Goal: Task Accomplishment & Management: Complete application form

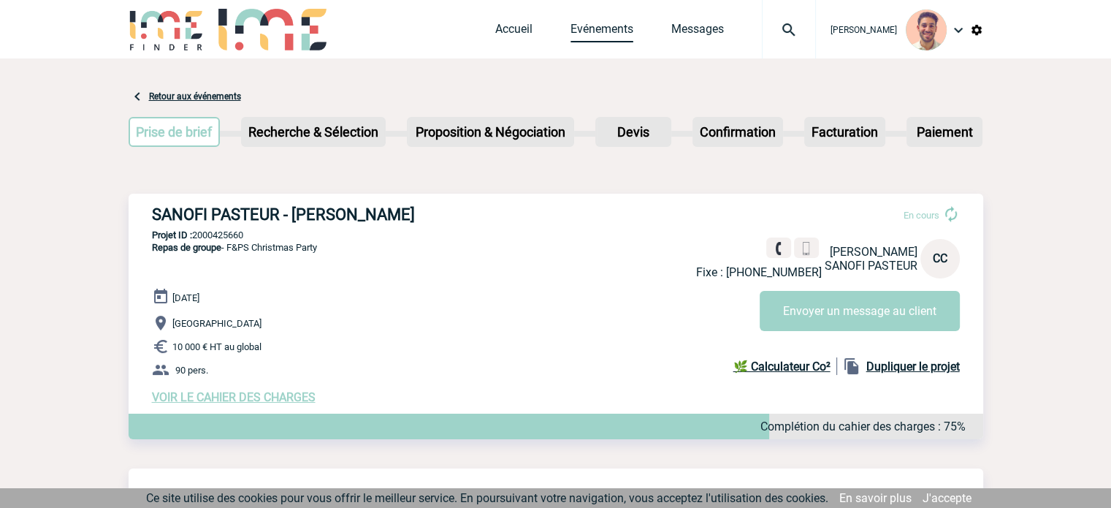
click at [598, 37] on link "Evénements" at bounding box center [602, 32] width 63 height 20
click at [513, 31] on link "Accueil" at bounding box center [513, 32] width 37 height 20
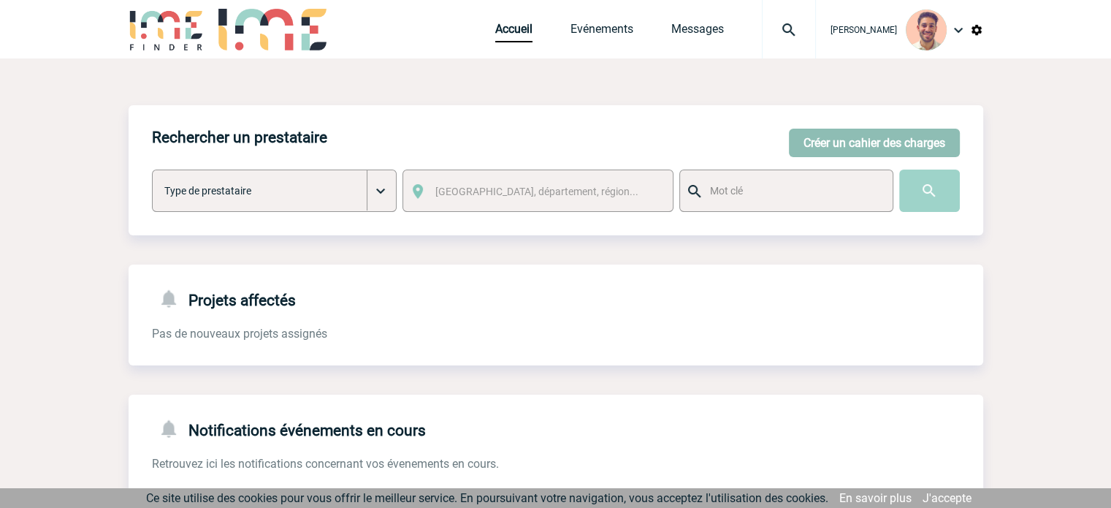
click at [891, 142] on button "Créer un cahier des charges" at bounding box center [874, 143] width 171 height 28
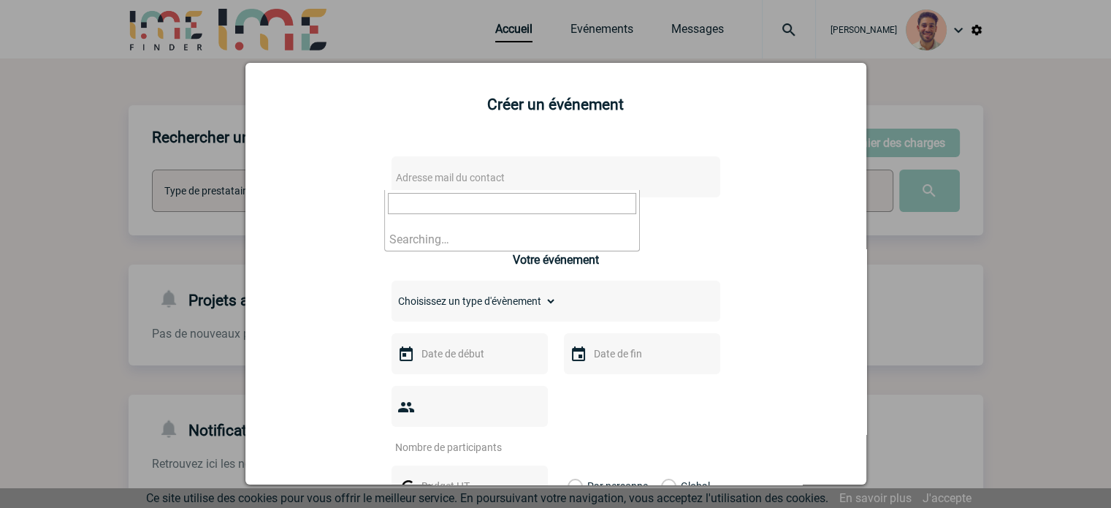
click at [480, 175] on span "Adresse mail du contact" at bounding box center [450, 178] width 109 height 12
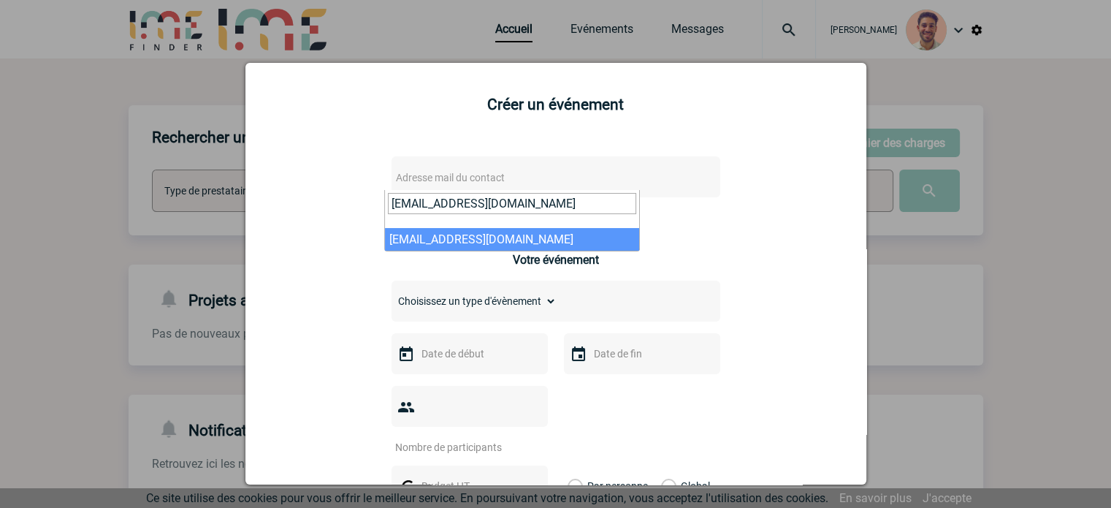
type input "Alice.DARDOTMUDRY@gehealthcare.com"
select select "132968"
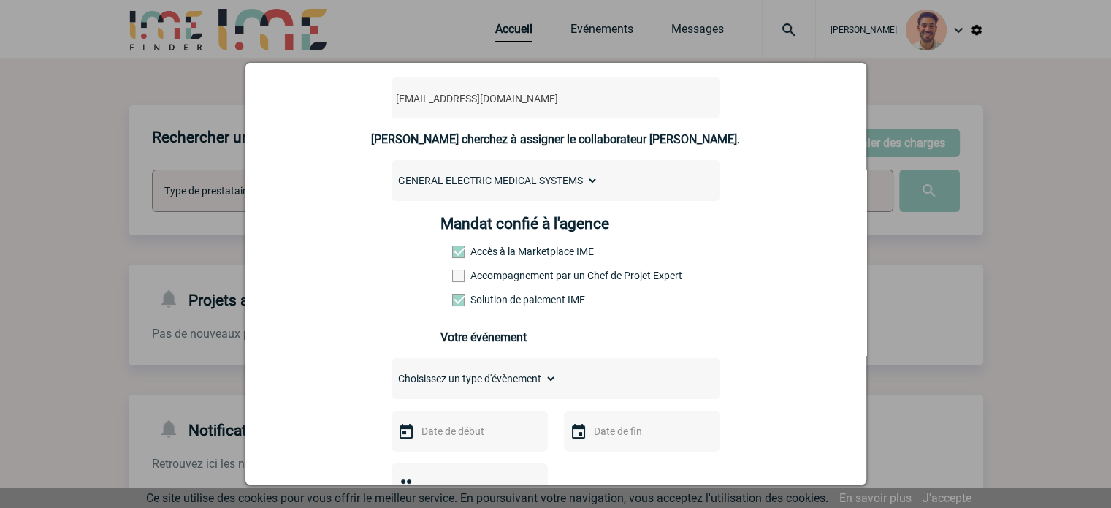
scroll to position [219, 0]
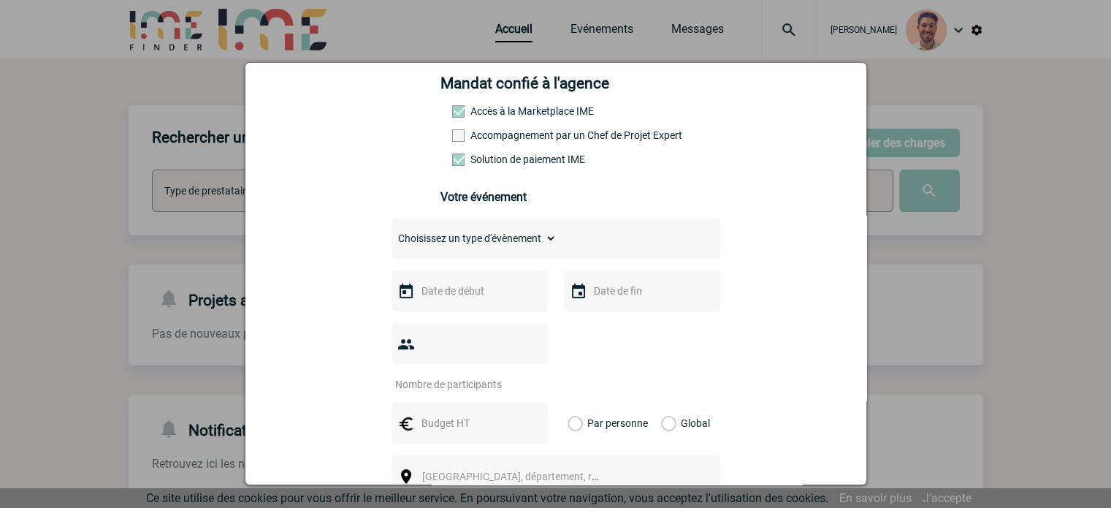
click at [535, 248] on select "Choisissez un type d'évènement Séminaire avec nuitée Séminaire sans nuitée Repa…" at bounding box center [474, 238] width 165 height 20
select select "9"
click at [392, 232] on select "Choisissez un type d'évènement Séminaire avec nuitée Séminaire sans nuitée Repa…" at bounding box center [474, 238] width 165 height 20
click at [464, 300] on input "text" at bounding box center [468, 290] width 101 height 19
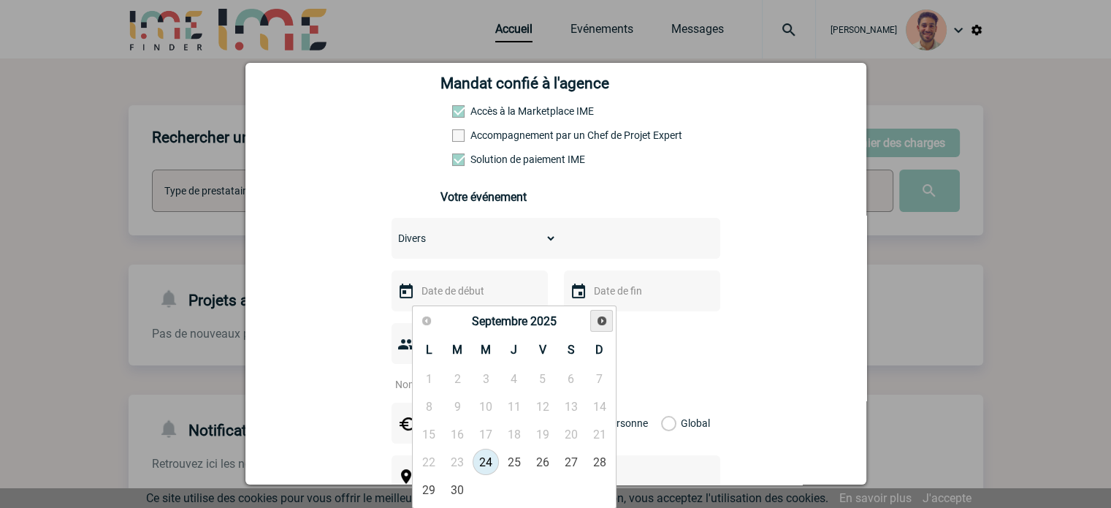
click at [593, 324] on link "Suivant" at bounding box center [601, 321] width 23 height 23
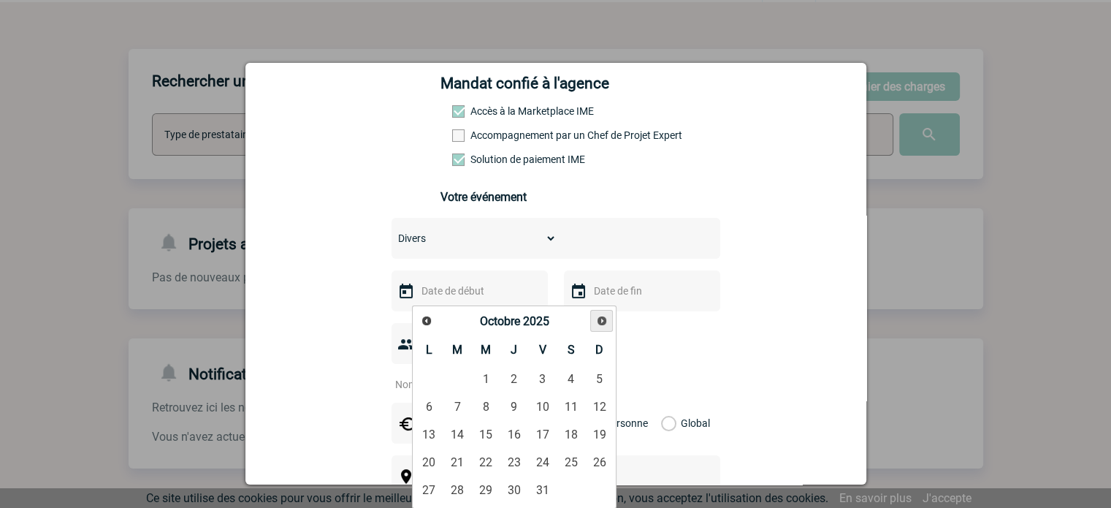
scroll to position [146, 0]
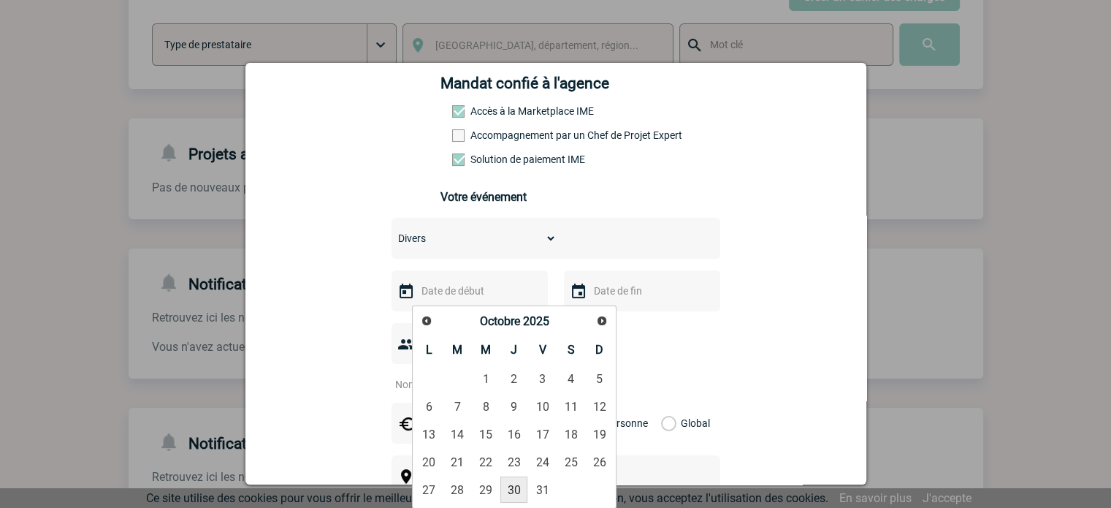
click at [519, 489] on link "30" at bounding box center [513, 489] width 27 height 26
type input "30-10-2025"
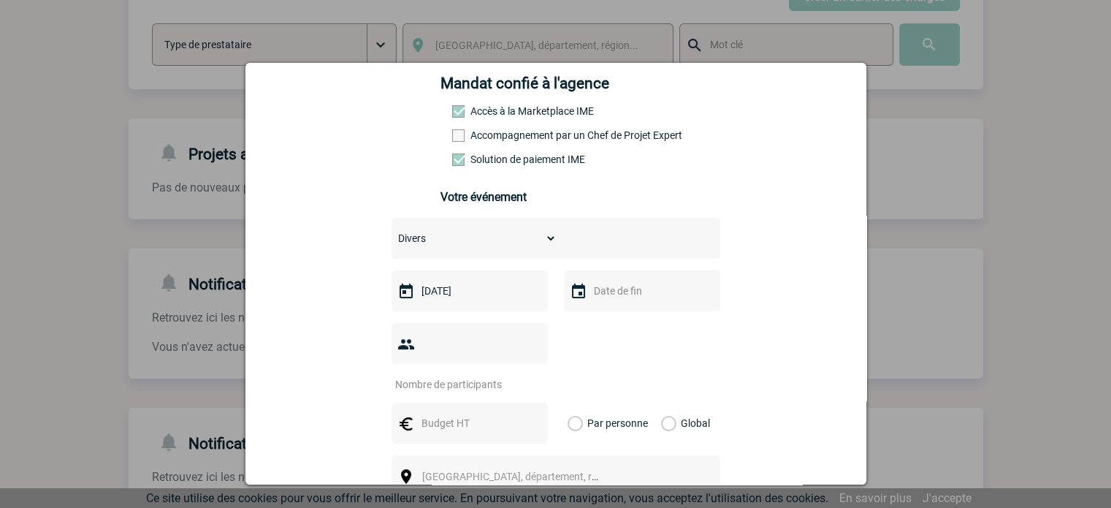
click at [478, 375] on input "number" at bounding box center [460, 384] width 137 height 19
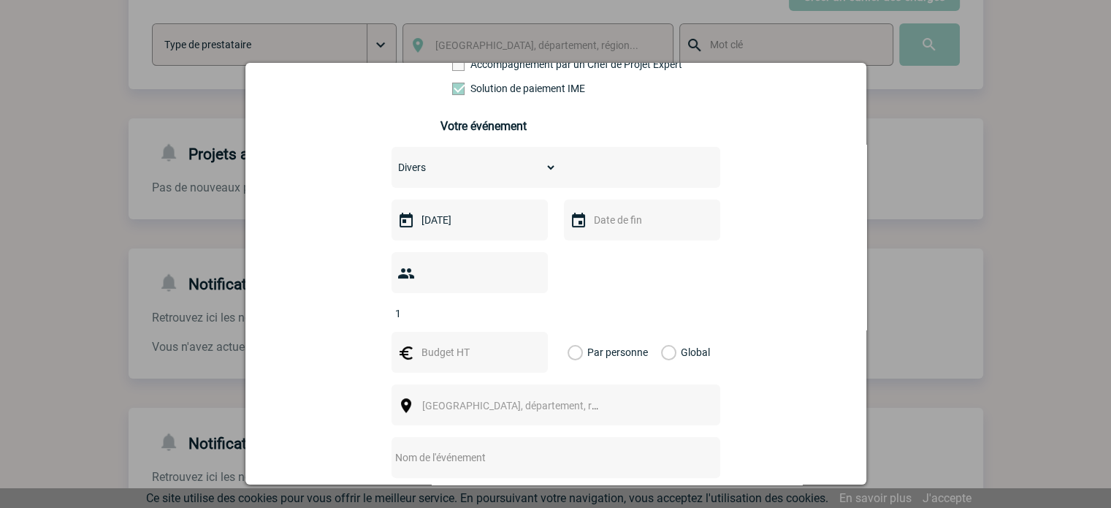
scroll to position [365, 0]
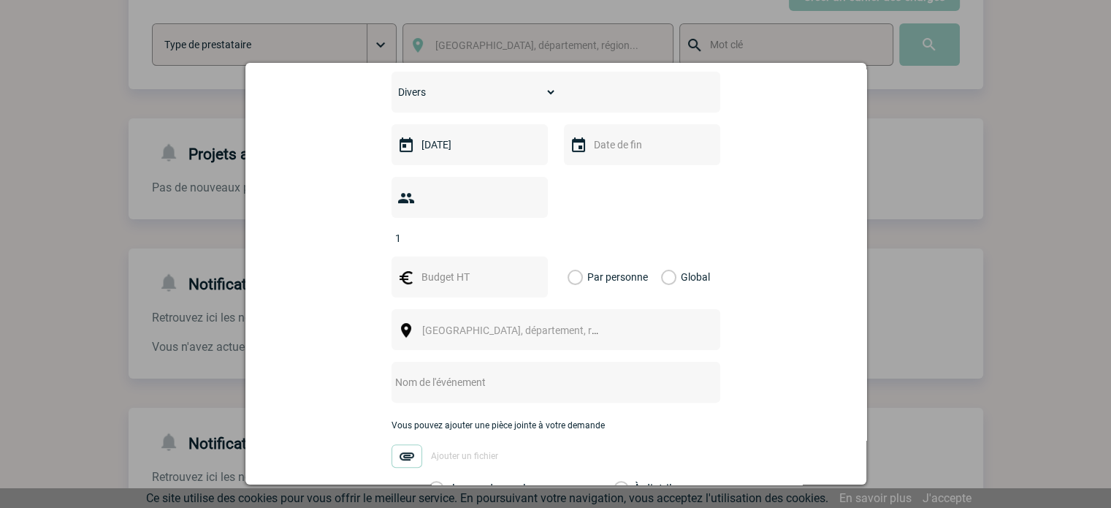
type input "1"
drag, startPoint x: 661, startPoint y: 256, endPoint x: 605, endPoint y: 269, distance: 57.8
click at [661, 256] on label "Global" at bounding box center [665, 276] width 9 height 41
click at [0, 0] on input "Global" at bounding box center [0, 0] width 0 height 0
click at [467, 265] on div at bounding box center [470, 276] width 156 height 41
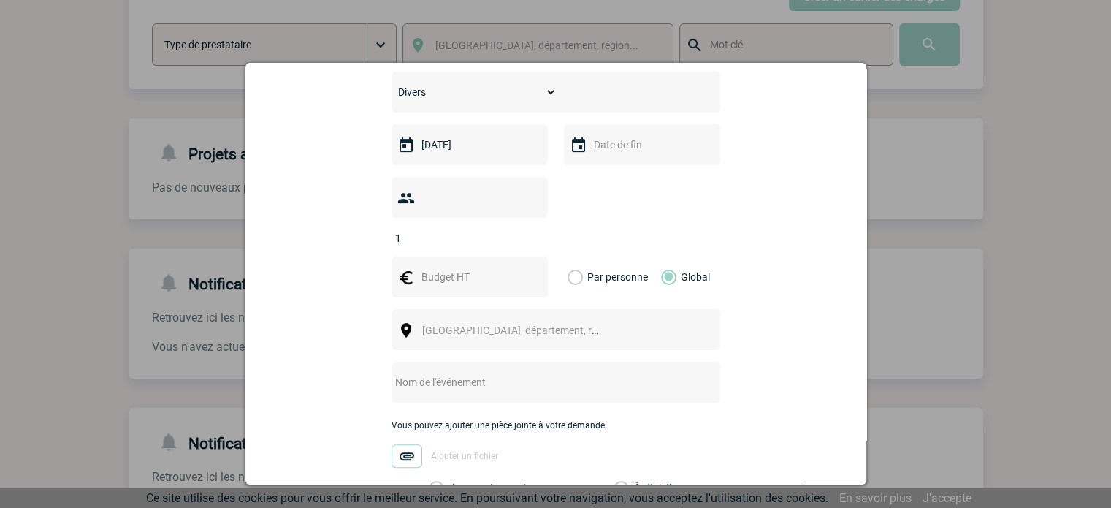
click at [464, 267] on input "text" at bounding box center [468, 276] width 101 height 19
type input "244"
click at [559, 320] on span "Ville, département, région..." at bounding box center [516, 330] width 201 height 20
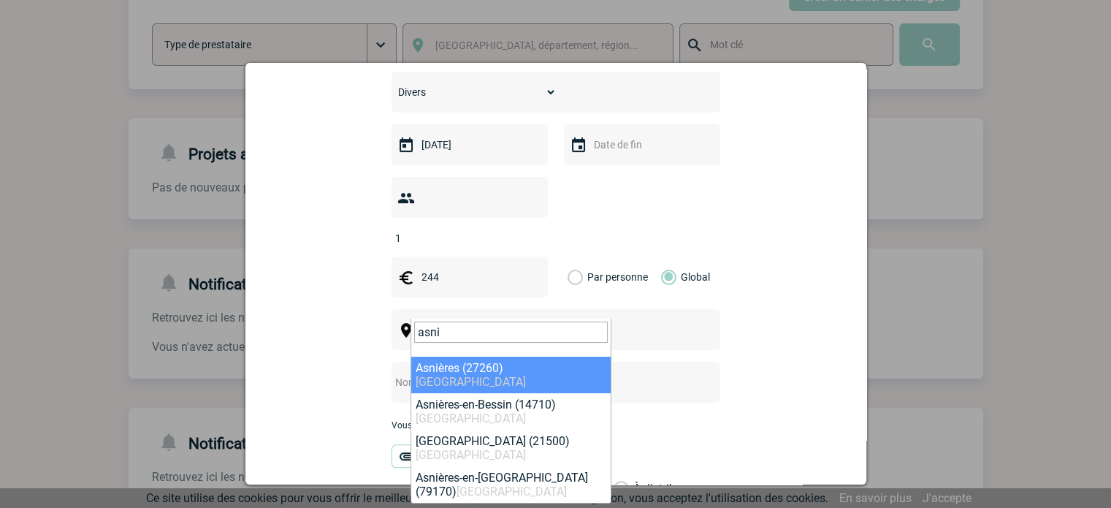
type input "asni"
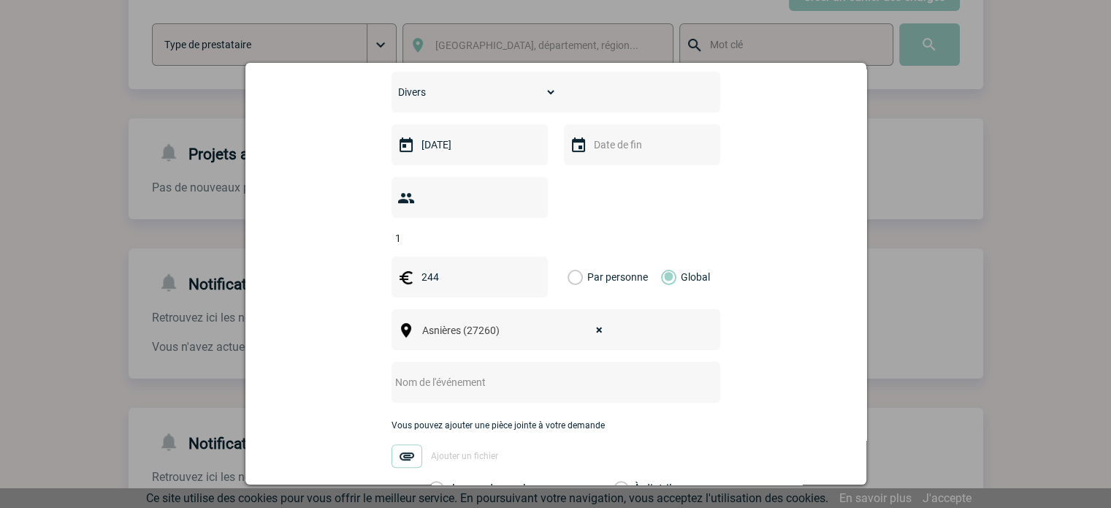
click at [598, 320] on span "× Asnières (27260)" at bounding box center [516, 330] width 201 height 20
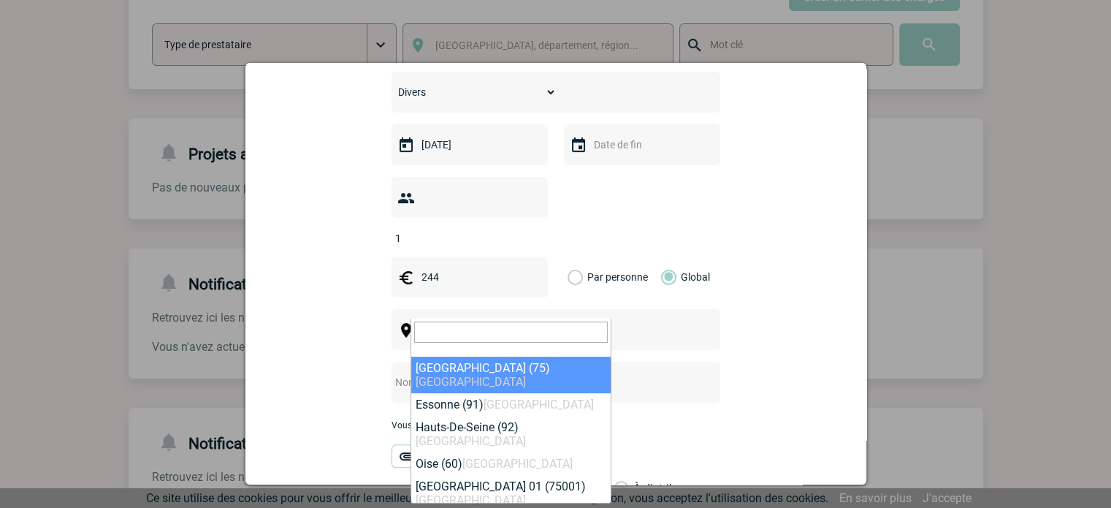
select select "3"
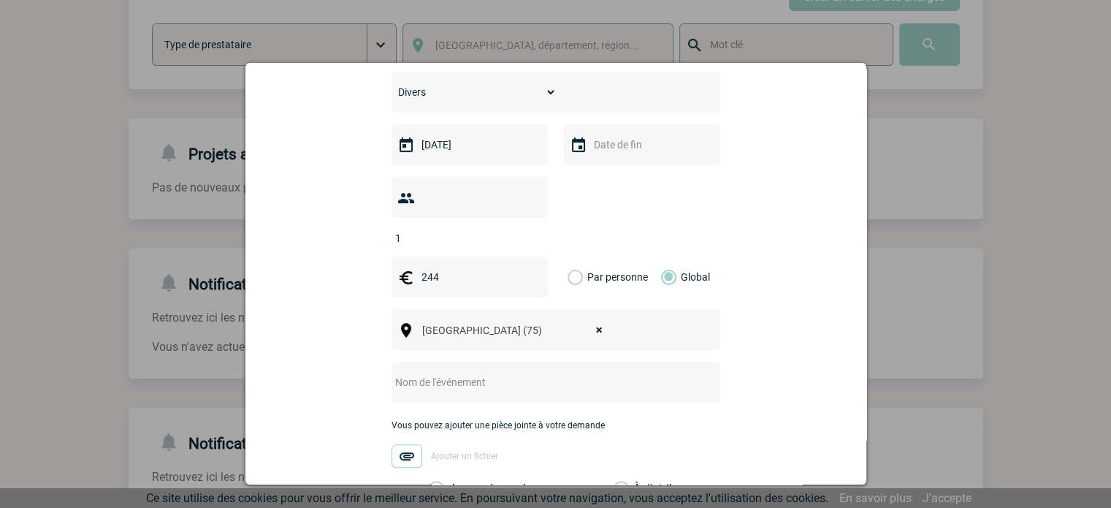
drag, startPoint x: 465, startPoint y: 370, endPoint x: 471, endPoint y: 360, distance: 11.8
click at [465, 370] on div at bounding box center [556, 382] width 329 height 41
click at [468, 373] on input "text" at bounding box center [537, 382] width 290 height 19
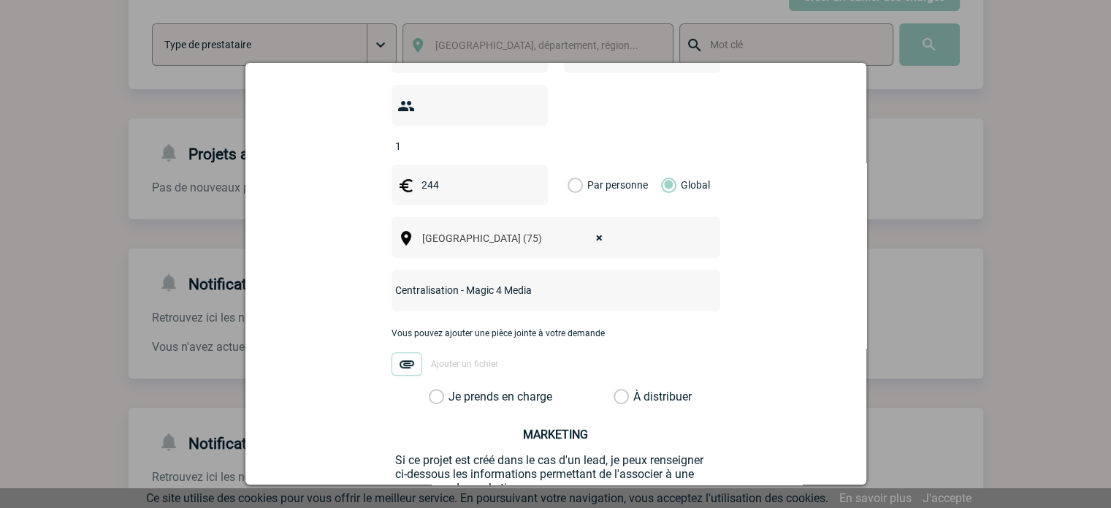
scroll to position [568, 0]
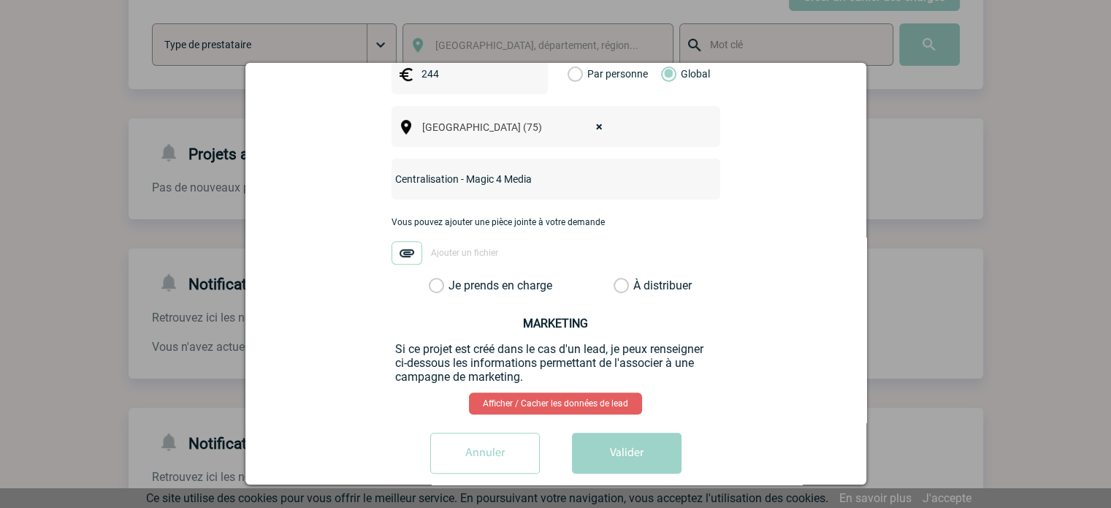
type input "Centralisation - Magic 4 Media"
click at [427, 251] on div "Vous pouvez ajouter une pièce jointe à votre demande Ajouter un fichier" at bounding box center [556, 247] width 329 height 61
click at [427, 255] on div "Vous pouvez ajouter une pièce jointe à votre demande Ajouter un fichier" at bounding box center [556, 247] width 329 height 61
drag, startPoint x: 444, startPoint y: 279, endPoint x: 435, endPoint y: 272, distance: 11.6
click at [438, 275] on div "Alice.DARDOTMUDRY@gehealthcare.com Alice.DARDOTMUDRY@gehealthcare.com Vous cher…" at bounding box center [556, 29] width 584 height 910
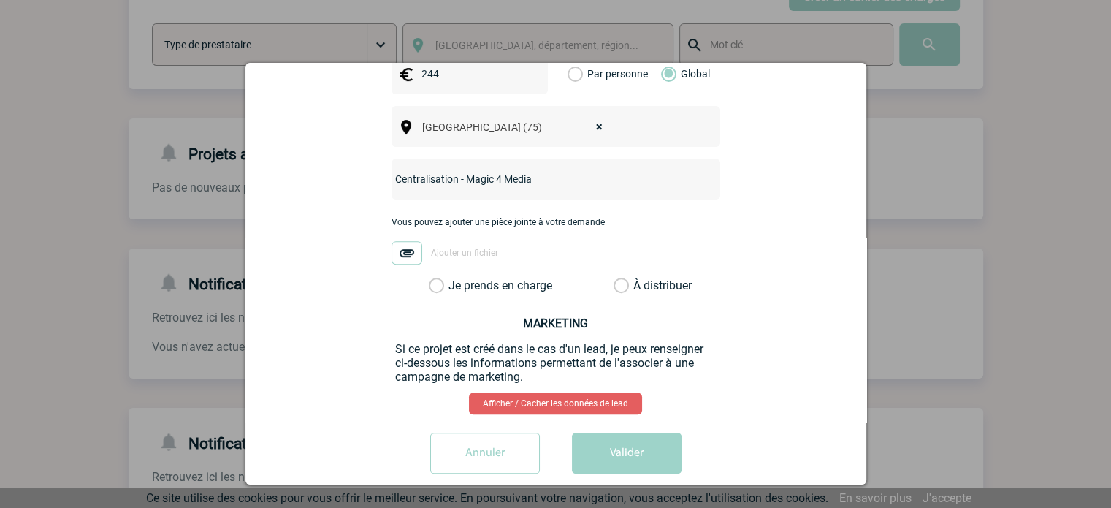
click at [432, 278] on label "Je prends en charge" at bounding box center [441, 285] width 25 height 15
click at [0, 0] on input "Je prends en charge" at bounding box center [0, 0] width 0 height 0
click at [643, 432] on button "Valider" at bounding box center [627, 452] width 110 height 41
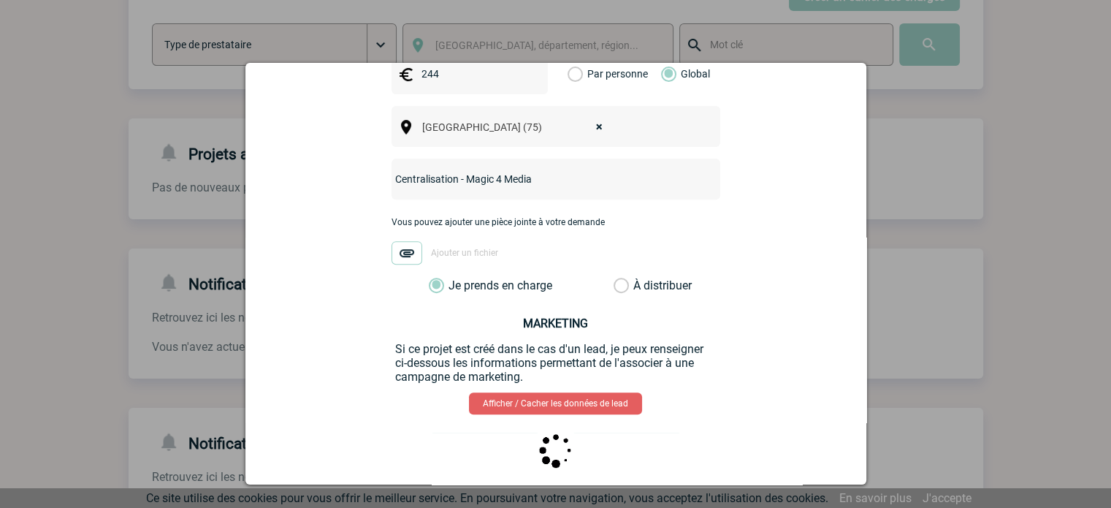
scroll to position [0, 0]
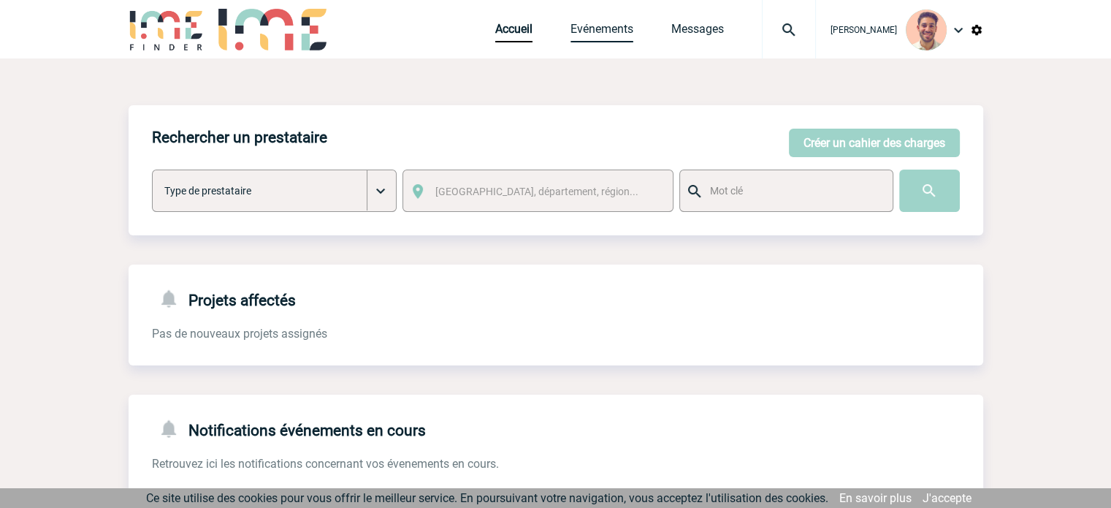
click at [606, 35] on link "Evénements" at bounding box center [602, 32] width 63 height 20
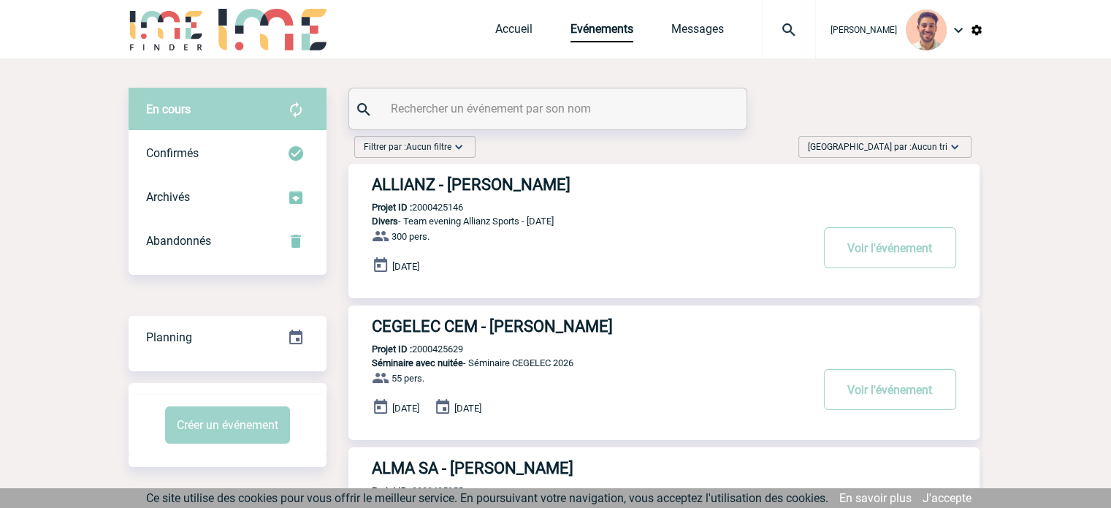
click at [452, 113] on input "text" at bounding box center [549, 108] width 325 height 21
paste input "2000425701"
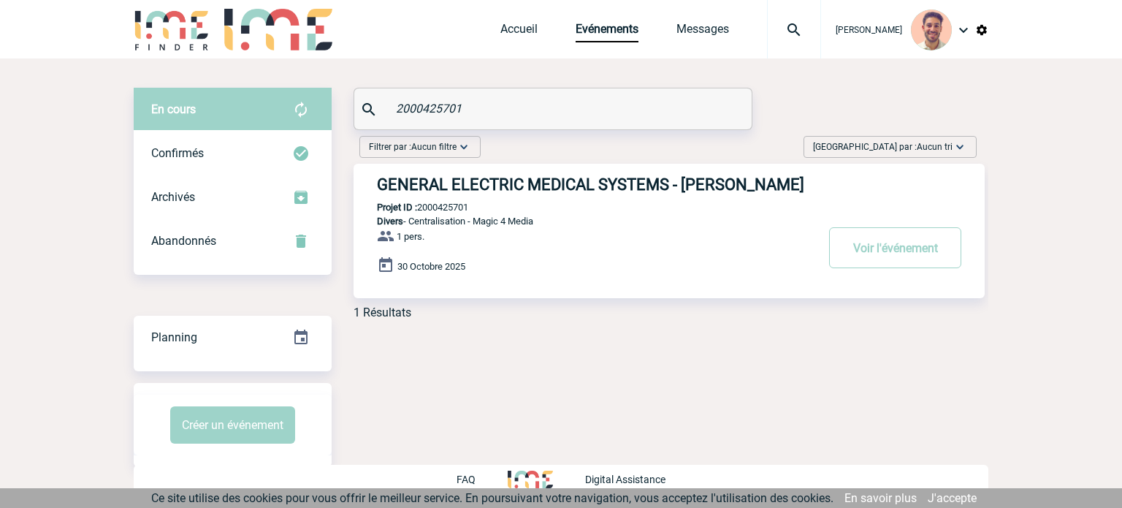
type input "2000425701"
click at [690, 185] on h3 "GENERAL ELECTRIC MEDICAL SYSTEMS - Alice DARDOT MUDRY" at bounding box center [596, 184] width 438 height 18
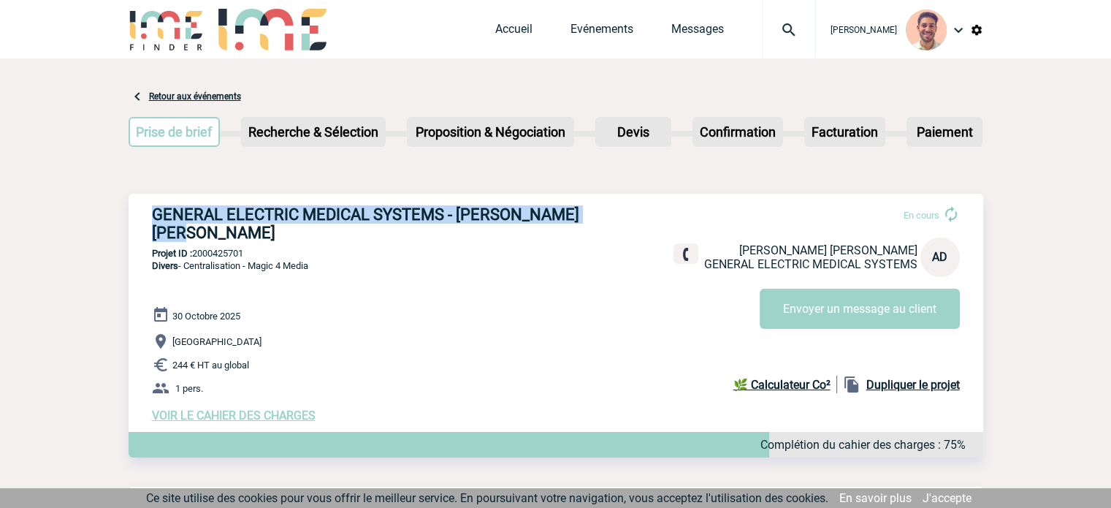
drag, startPoint x: 234, startPoint y: 233, endPoint x: 151, endPoint y: 216, distance: 84.4
click at [152, 216] on h3 "GENERAL ELECTRIC MEDICAL SYSTEMS - [PERSON_NAME] [PERSON_NAME]" at bounding box center [371, 223] width 438 height 37
copy h3 "GENERAL ELECTRIC MEDICAL SYSTEMS - [PERSON_NAME] [PERSON_NAME]"
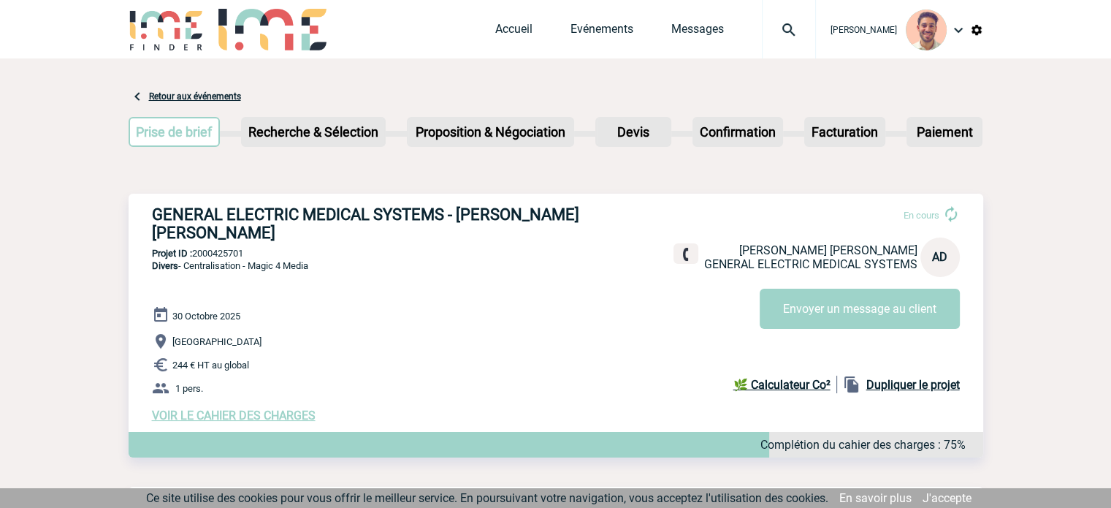
click at [251, 261] on div "GENERAL ELECTRIC MEDICAL SYSTEMS - [PERSON_NAME] [PERSON_NAME] En cours [PERSON…" at bounding box center [556, 314] width 855 height 240
drag, startPoint x: 257, startPoint y: 253, endPoint x: 195, endPoint y: 256, distance: 62.2
click at [195, 256] on p "Projet ID : 2000425701" at bounding box center [556, 253] width 855 height 11
copy p "2000425701"
click at [564, 208] on h3 "GENERAL ELECTRIC MEDICAL SYSTEMS - [PERSON_NAME] [PERSON_NAME]" at bounding box center [371, 223] width 438 height 37
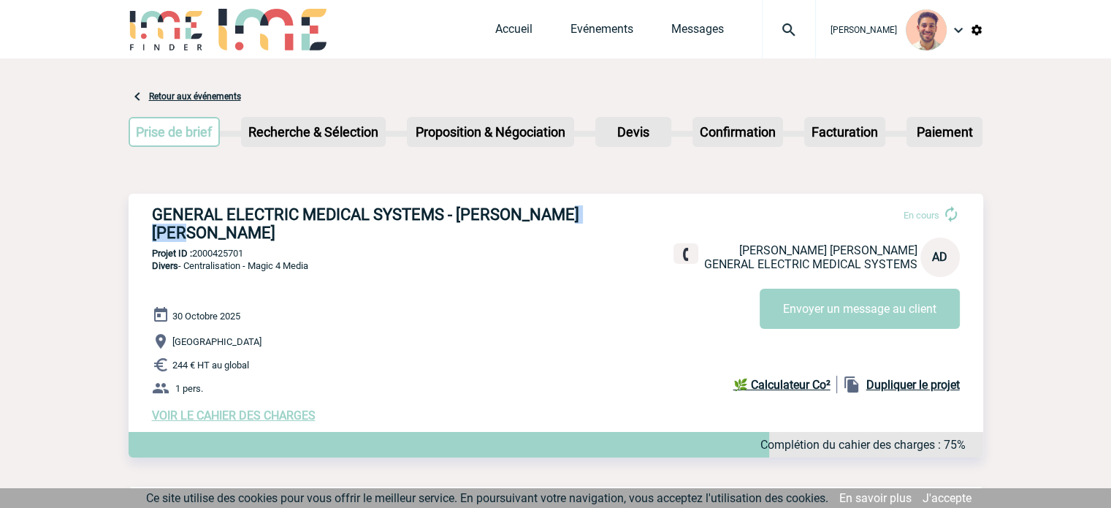
drag, startPoint x: 563, startPoint y: 213, endPoint x: 481, endPoint y: 224, distance: 83.4
click at [481, 224] on h3 "GENERAL ELECTRIC MEDICAL SYSTEMS - [PERSON_NAME] [PERSON_NAME]" at bounding box center [371, 223] width 438 height 37
click at [462, 218] on h3 "GENERAL ELECTRIC MEDICAL SYSTEMS - [PERSON_NAME] [PERSON_NAME]" at bounding box center [371, 223] width 438 height 37
drag, startPoint x: 460, startPoint y: 218, endPoint x: 558, endPoint y: 220, distance: 98.6
click at [558, 220] on h3 "GENERAL ELECTRIC MEDICAL SYSTEMS - [PERSON_NAME] [PERSON_NAME]" at bounding box center [371, 223] width 438 height 37
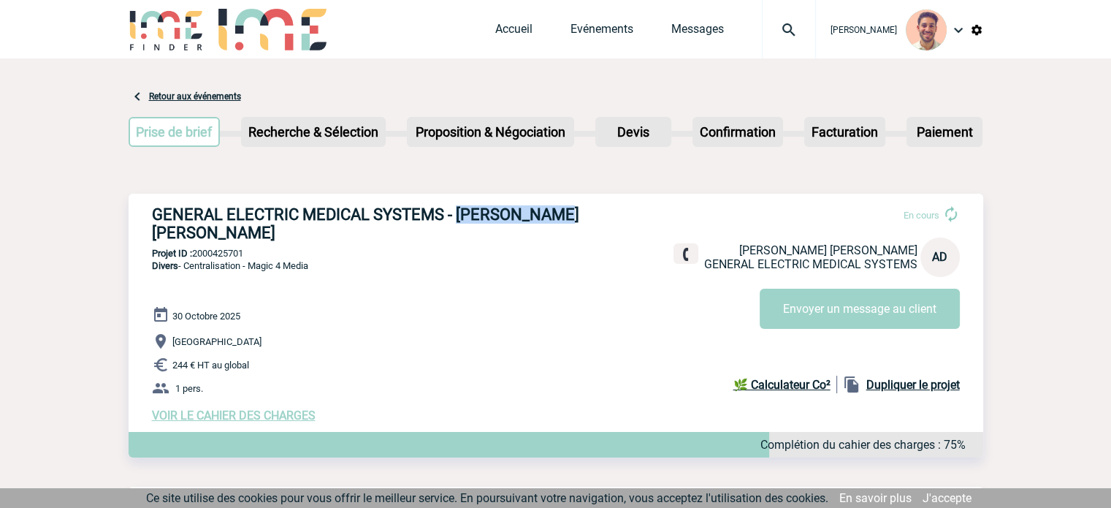
copy h3 "[PERSON_NAME]"
